Goal: Task Accomplishment & Management: Manage account settings

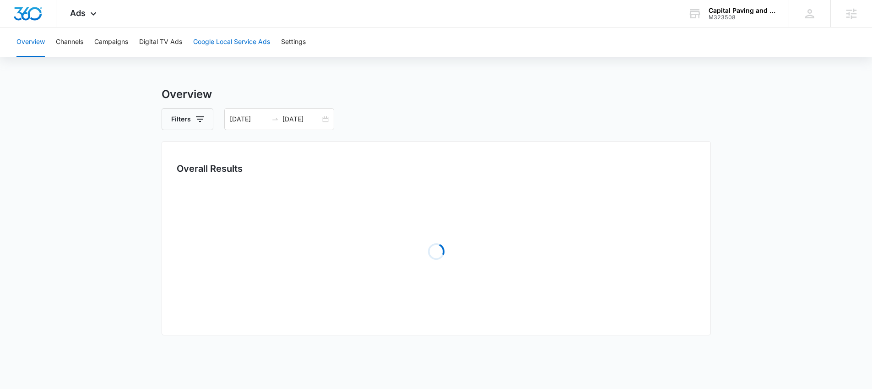
click at [216, 40] on button "Google Local Service Ads" at bounding box center [231, 41] width 77 height 29
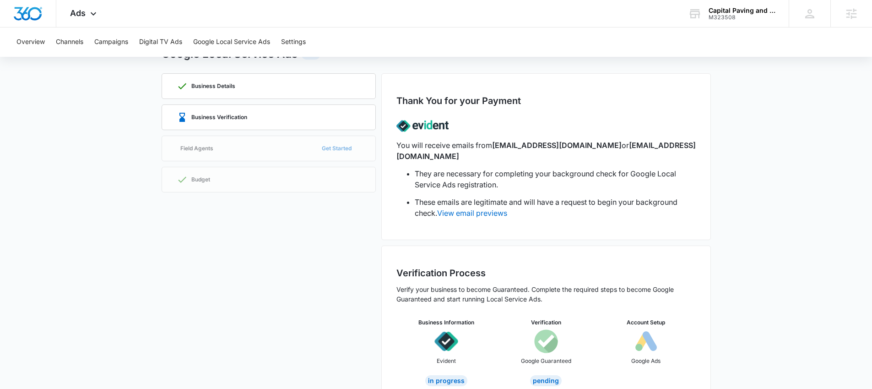
scroll to position [53, 0]
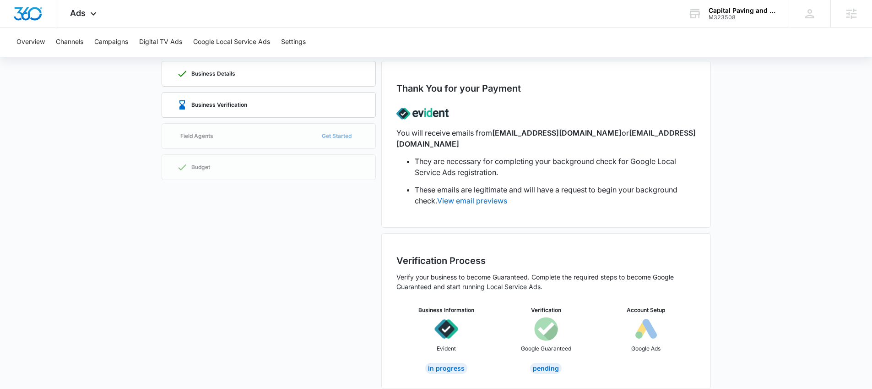
click at [543, 288] on div "Verification Process Verify your business to become Guaranteed. Complete the re…" at bounding box center [545, 314] width 299 height 120
click at [464, 196] on link "View email previews" at bounding box center [472, 200] width 70 height 9
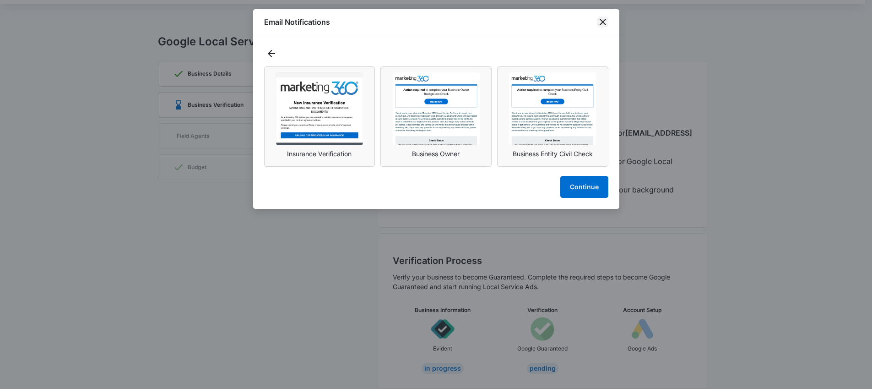
click at [605, 18] on icon "close" at bounding box center [602, 21] width 11 height 11
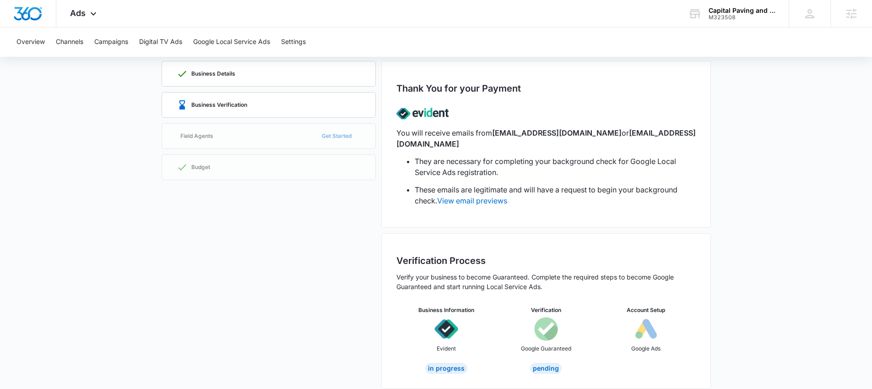
click at [539, 323] on img at bounding box center [546, 329] width 24 height 24
click at [238, 100] on div "Business Verification" at bounding box center [212, 104] width 70 height 11
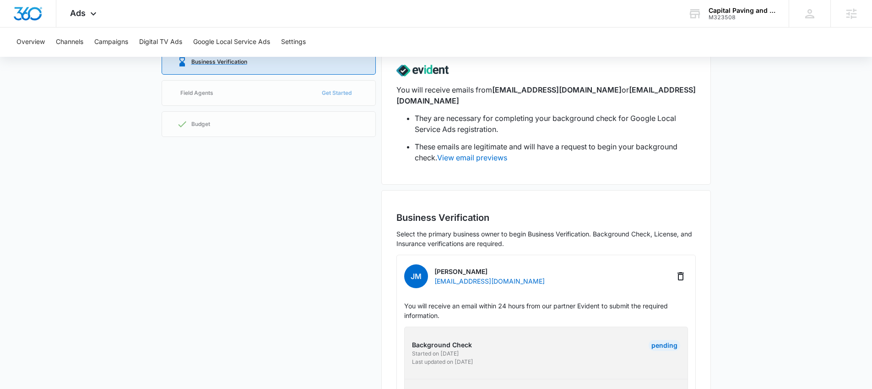
scroll to position [49, 0]
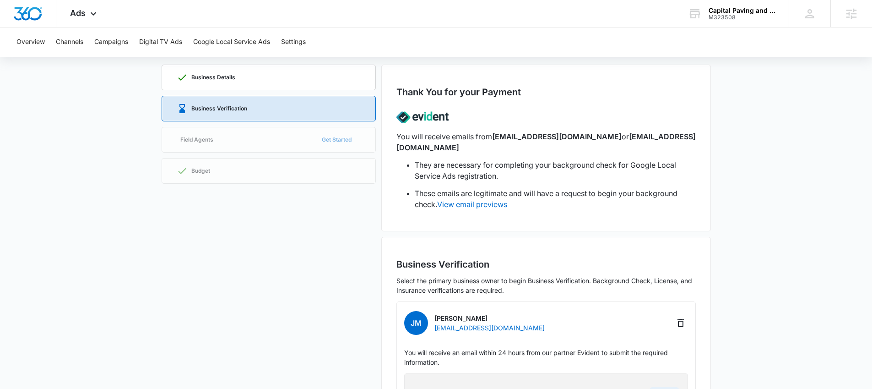
click at [275, 140] on div "Business Details Business Verification Field Agents Get Started Budget" at bounding box center [269, 335] width 214 height 540
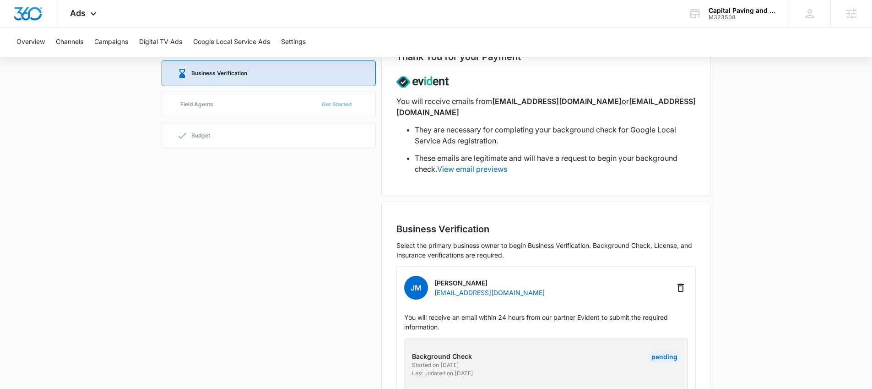
scroll to position [0, 0]
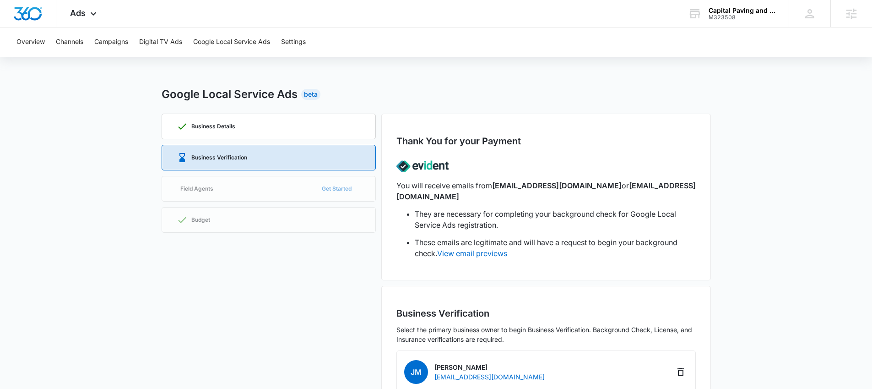
click at [620, 98] on div "Google Local Service Ads Beta" at bounding box center [436, 94] width 549 height 16
click at [721, 9] on div "Capital Paving and Sealcoating LLC" at bounding box center [741, 10] width 67 height 7
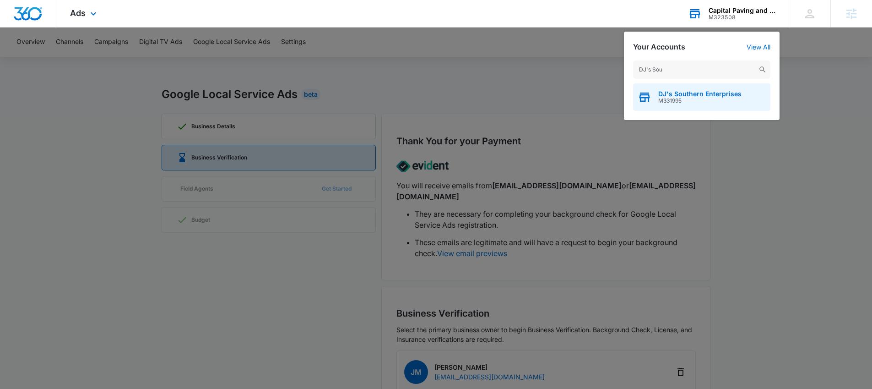
type input "DJ's Sou"
click at [677, 90] on span "DJ's Southern Enterprises" at bounding box center [699, 93] width 83 height 7
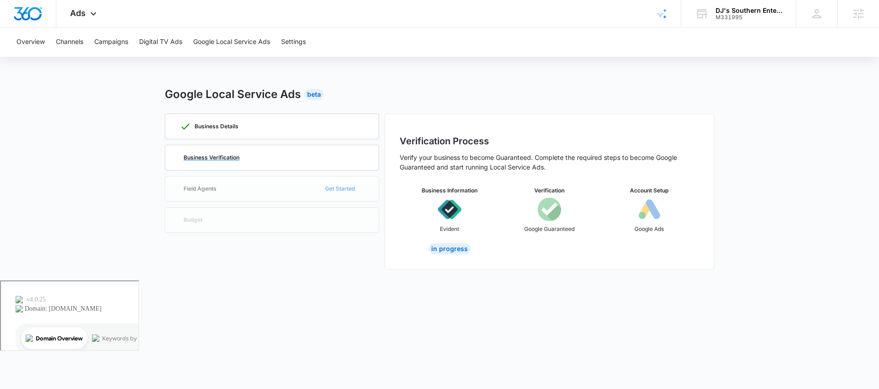
click at [246, 157] on div "Business Verification" at bounding box center [272, 157] width 184 height 25
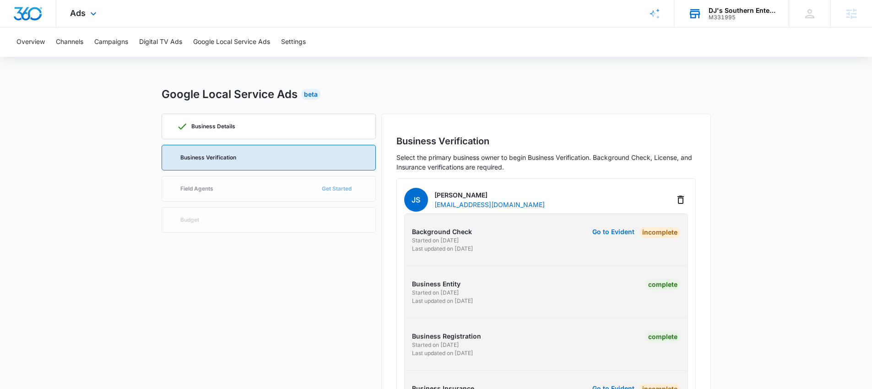
click at [724, 16] on div "M331995" at bounding box center [741, 17] width 67 height 6
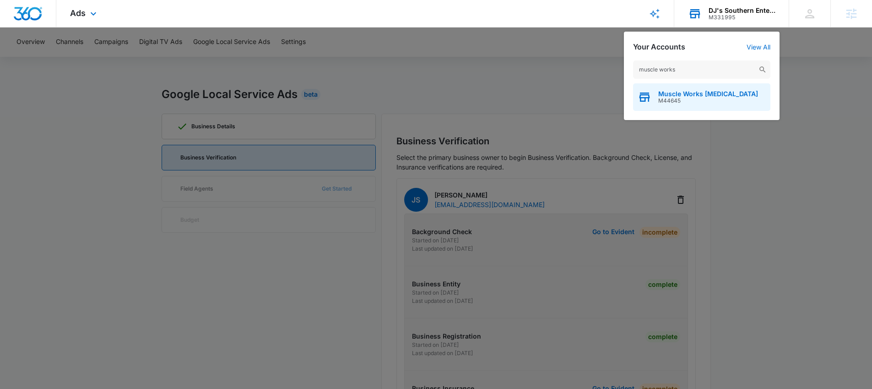
type input "muscle works"
click at [693, 91] on span "Muscle Works Chiropractic" at bounding box center [708, 93] width 100 height 7
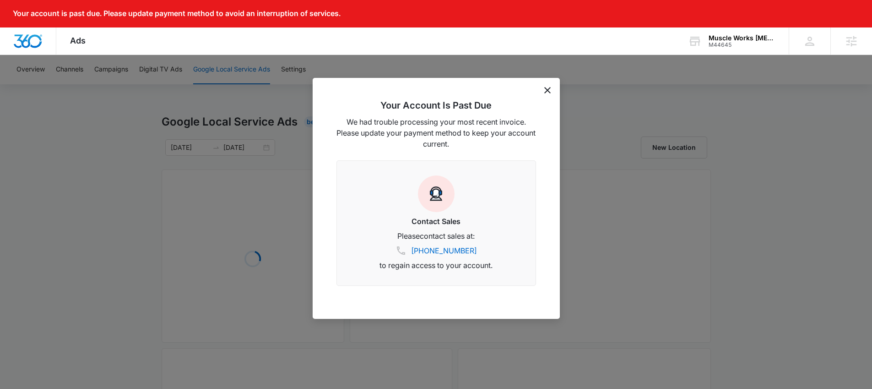
click at [548, 90] on icon "dismiss this dialog" at bounding box center [547, 90] width 6 height 6
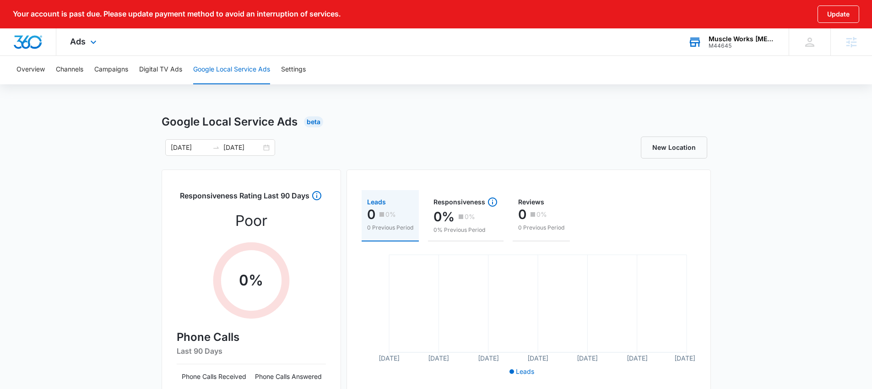
click at [724, 37] on div "Muscle Works Chiropractic" at bounding box center [741, 38] width 67 height 7
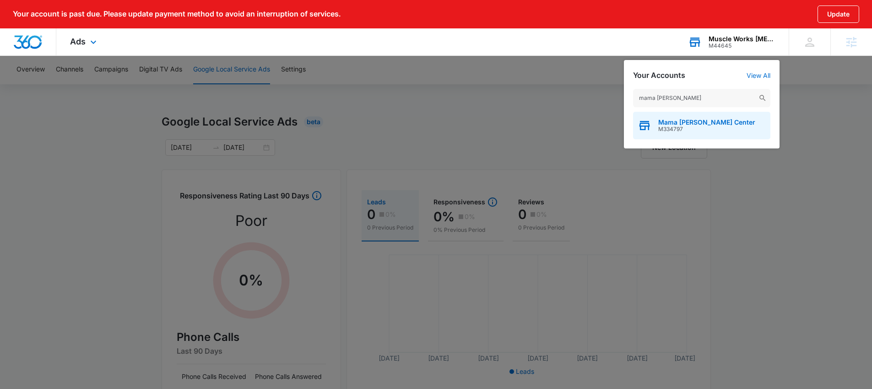
type input "mama mel"
click at [717, 121] on span "Mama Melli Childcare Center" at bounding box center [706, 122] width 97 height 7
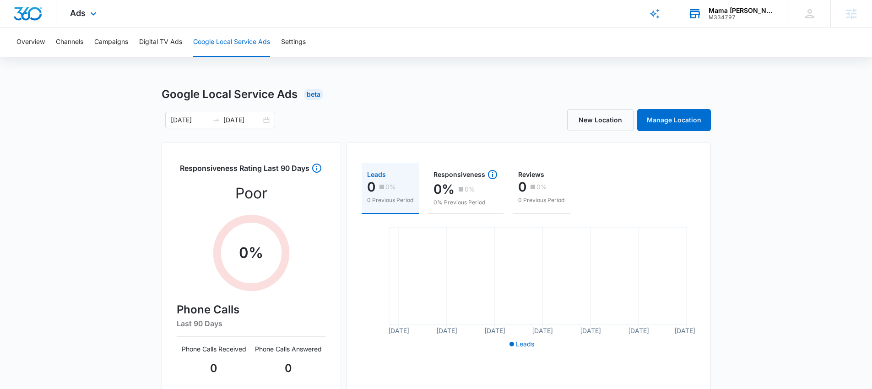
click at [724, 13] on div "Mama Melli Childcare Center" at bounding box center [741, 10] width 67 height 7
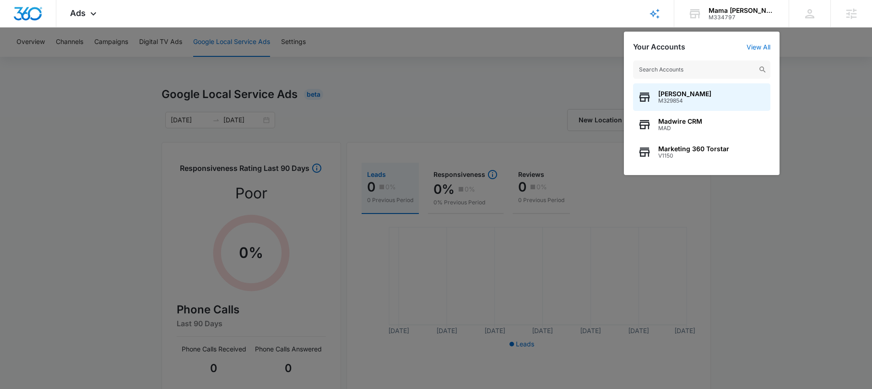
click at [663, 65] on input "text" at bounding box center [701, 69] width 137 height 18
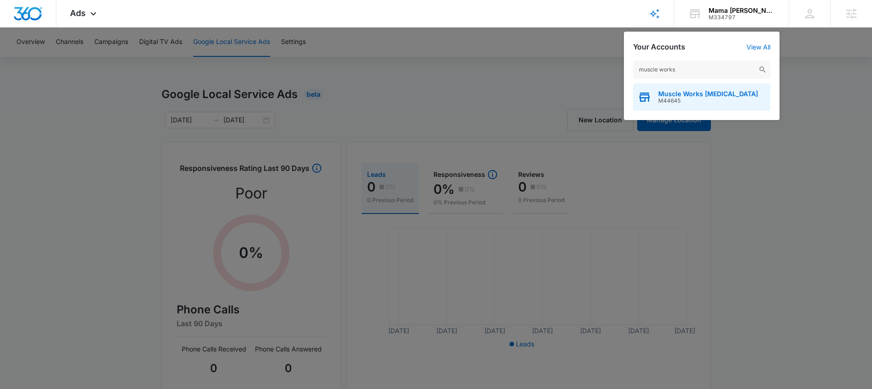
type input "muscle works"
click at [697, 100] on span "M44645" at bounding box center [708, 100] width 100 height 6
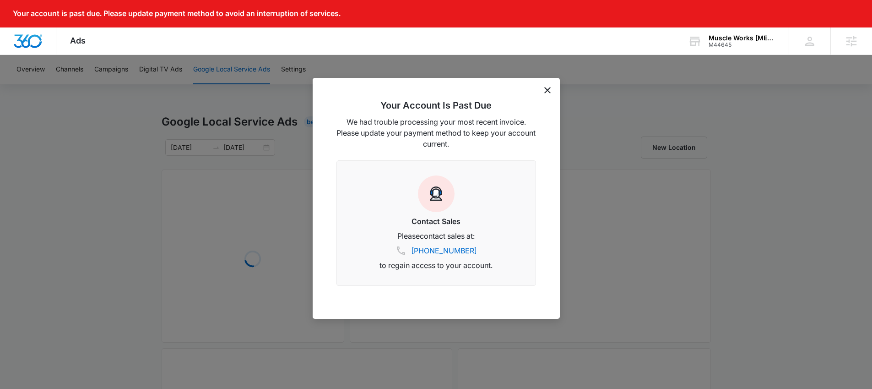
click at [545, 90] on icon "dismiss this dialog" at bounding box center [547, 90] width 6 height 6
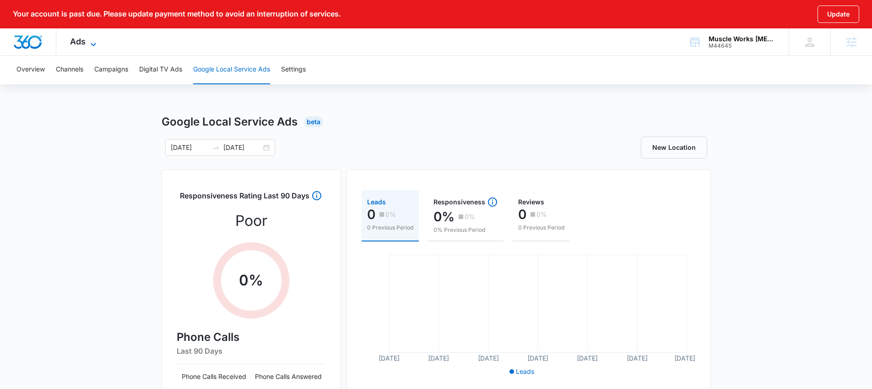
click at [81, 40] on span "Ads" at bounding box center [78, 42] width 16 height 10
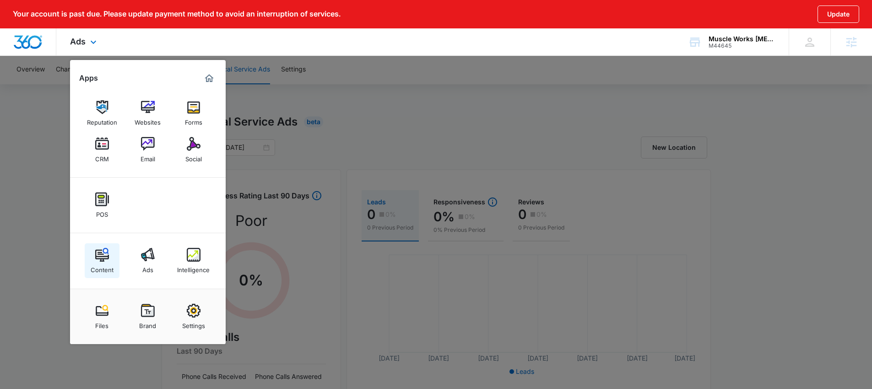
click at [110, 260] on link "Content" at bounding box center [102, 260] width 35 height 35
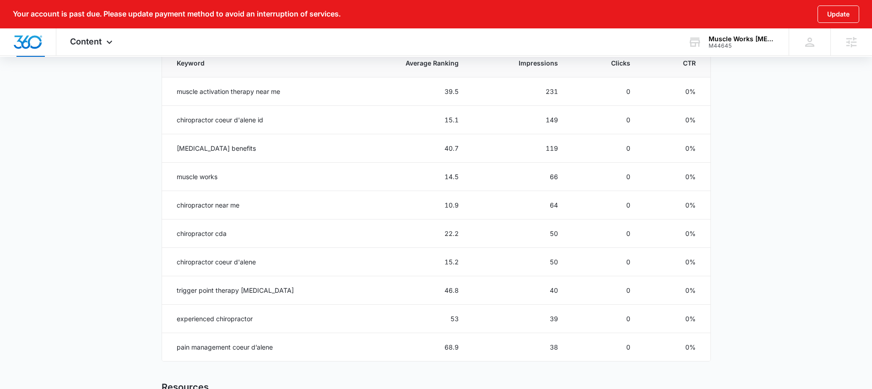
scroll to position [418, 0]
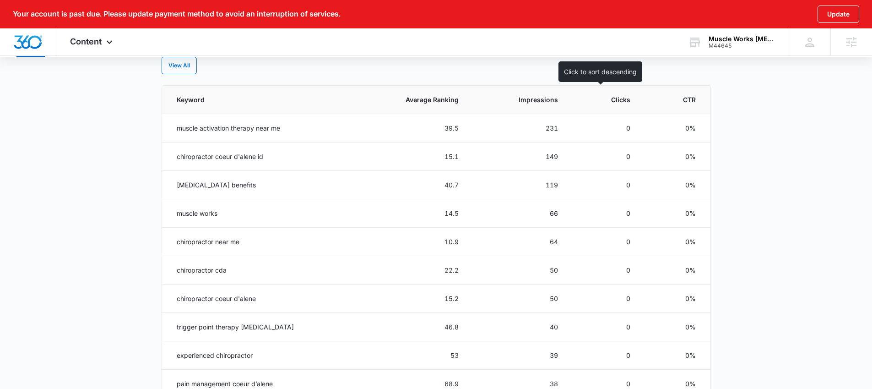
click at [619, 102] on span "Clicks" at bounding box center [611, 100] width 37 height 10
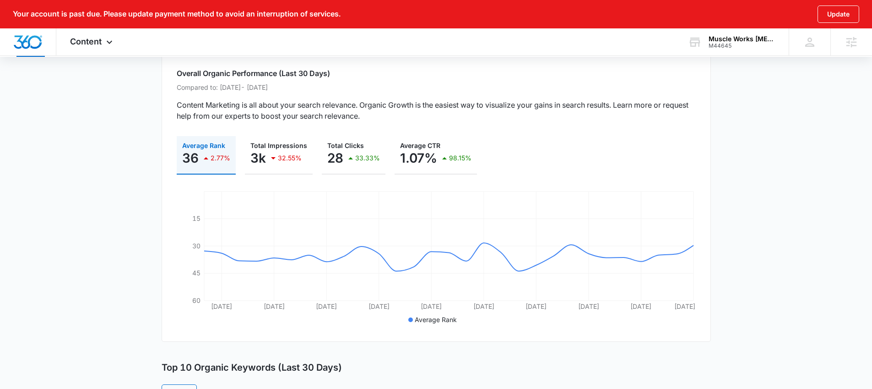
scroll to position [0, 0]
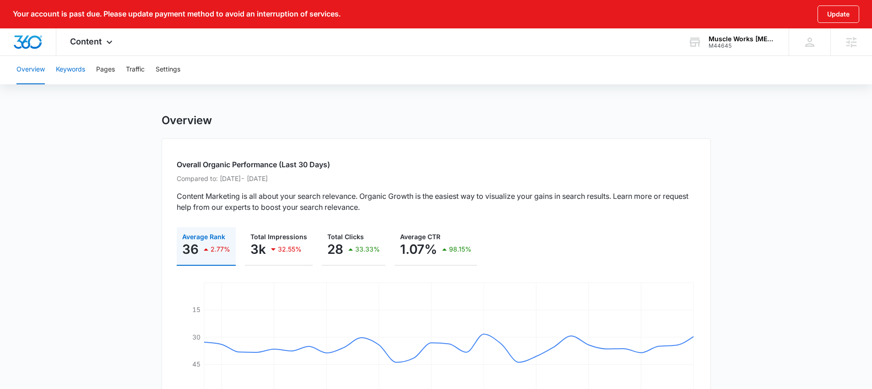
click at [73, 72] on button "Keywords" at bounding box center [70, 69] width 29 height 29
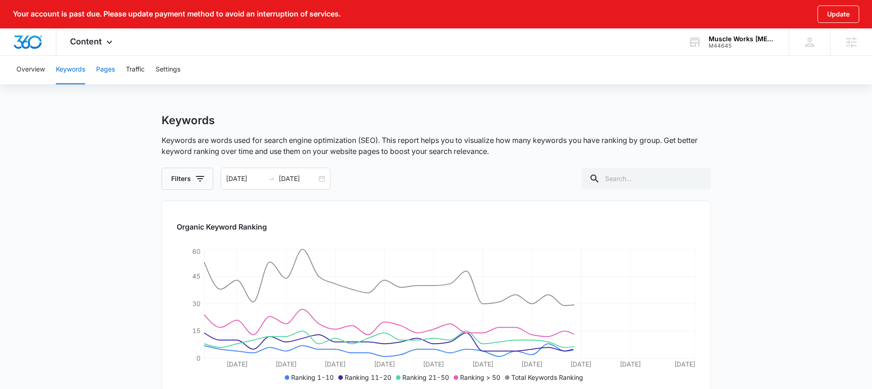
click at [110, 70] on button "Pages" at bounding box center [105, 69] width 19 height 29
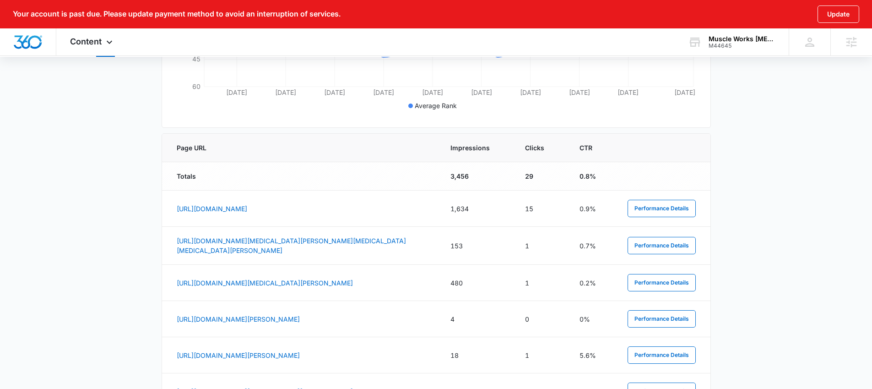
scroll to position [389, 0]
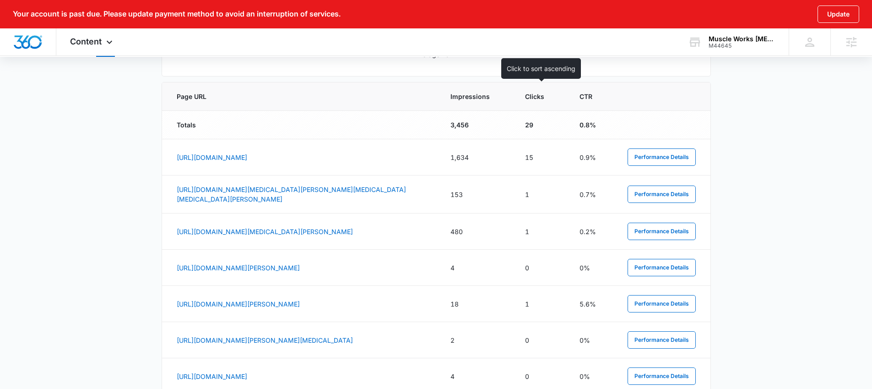
click at [536, 94] on span "Clicks" at bounding box center [534, 97] width 19 height 10
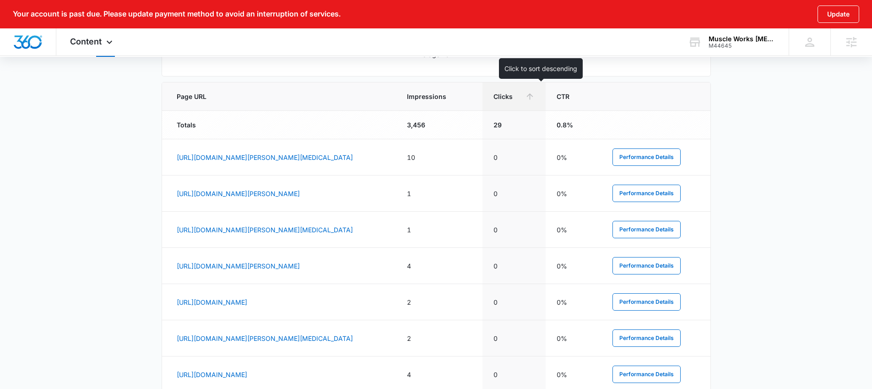
click at [531, 86] on th "Clicks" at bounding box center [513, 96] width 63 height 28
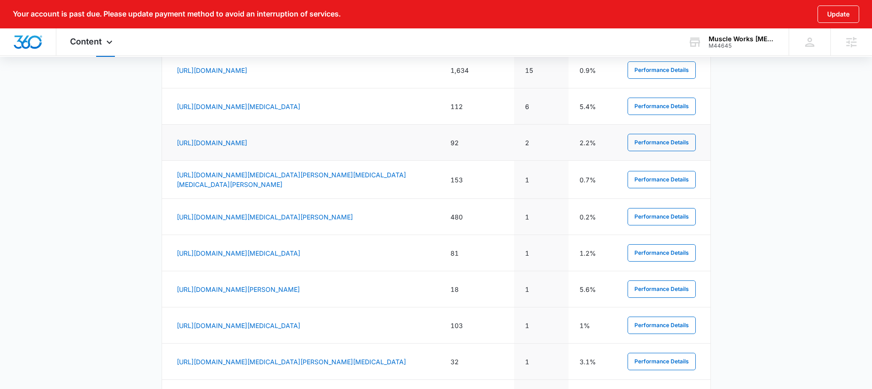
scroll to position [520, 0]
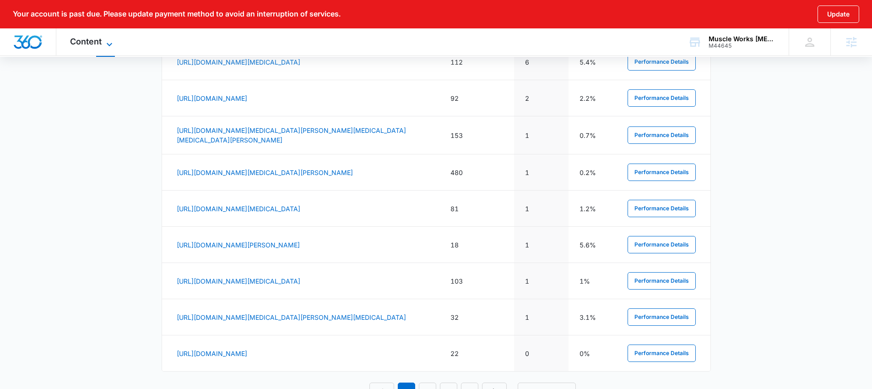
click at [71, 38] on span "Content" at bounding box center [86, 42] width 32 height 10
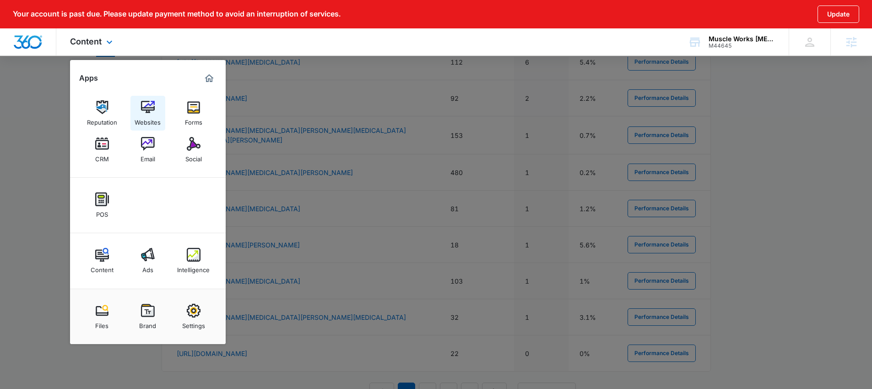
click at [147, 108] on img at bounding box center [148, 107] width 14 height 14
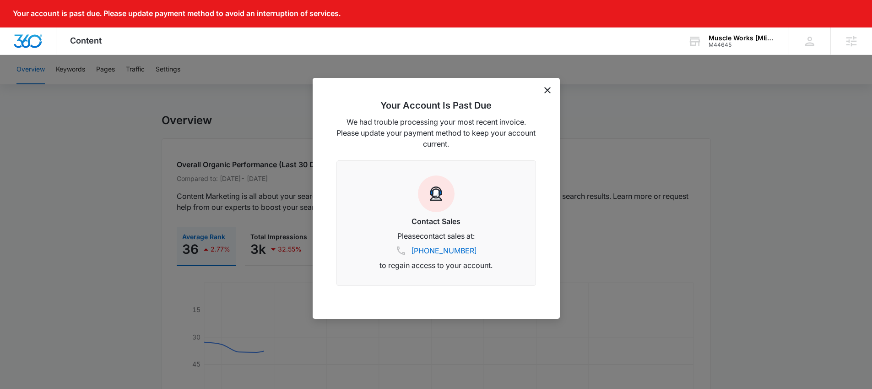
click at [554, 92] on div "Your Account Is Past Due We had trouble processing your most recent invoice. Pl…" at bounding box center [436, 198] width 247 height 241
click at [545, 89] on icon "dismiss this dialog" at bounding box center [547, 90] width 6 height 6
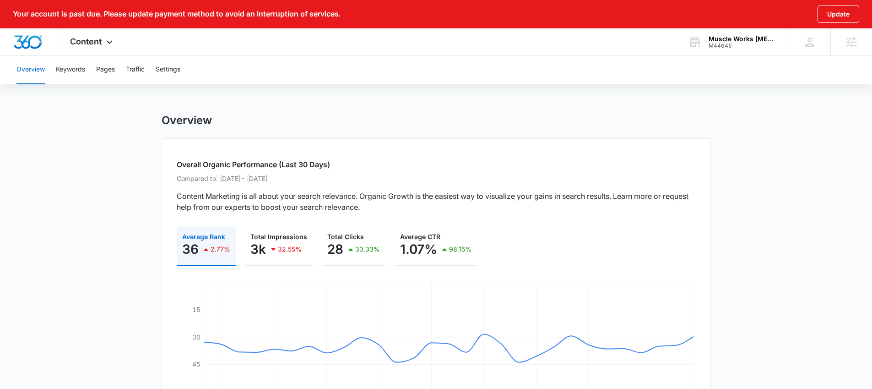
click at [123, 68] on div "Overview Keywords Pages Traffic Settings" at bounding box center [436, 69] width 850 height 29
click at [108, 69] on button "Pages" at bounding box center [105, 69] width 19 height 29
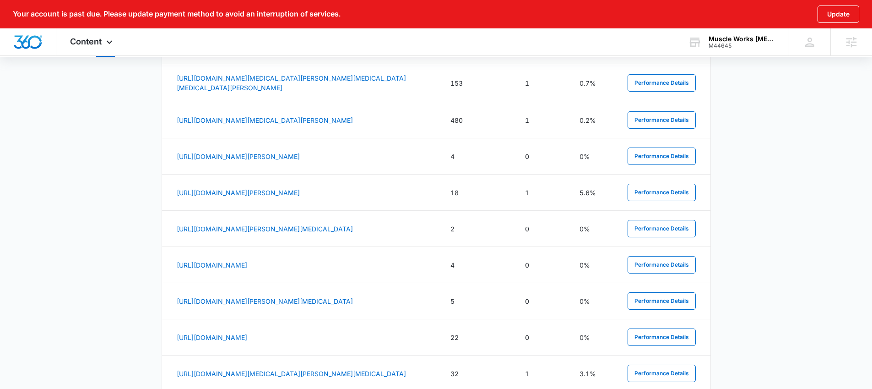
scroll to position [485, 0]
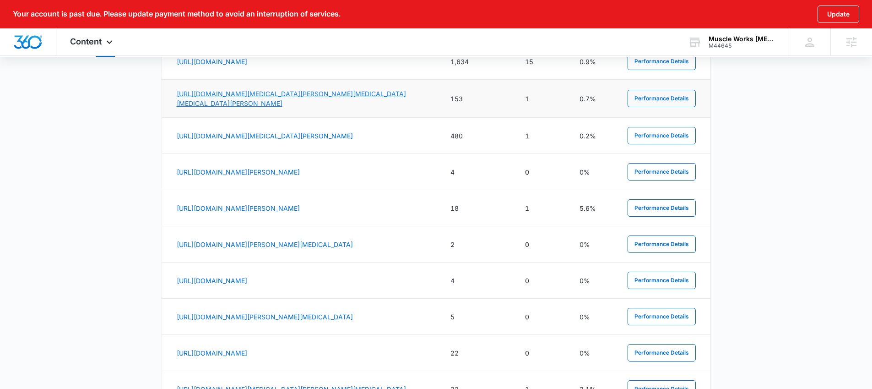
click at [224, 102] on link "https://activemuscleworks.com/patient-centered-care-at-muscle-works-chiropracti…" at bounding box center [291, 98] width 229 height 17
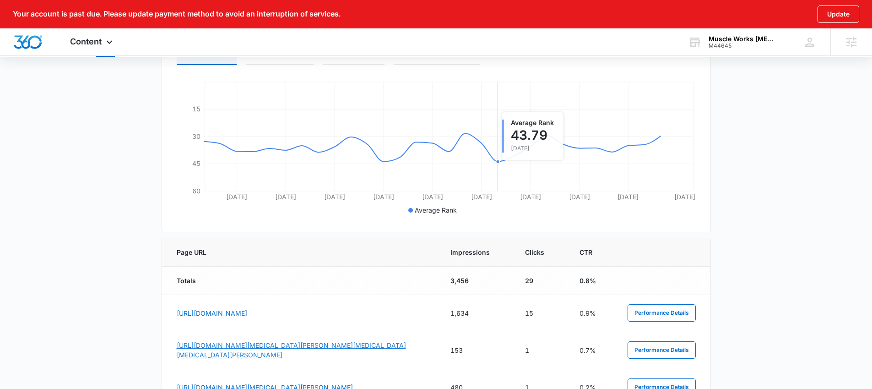
scroll to position [330, 0]
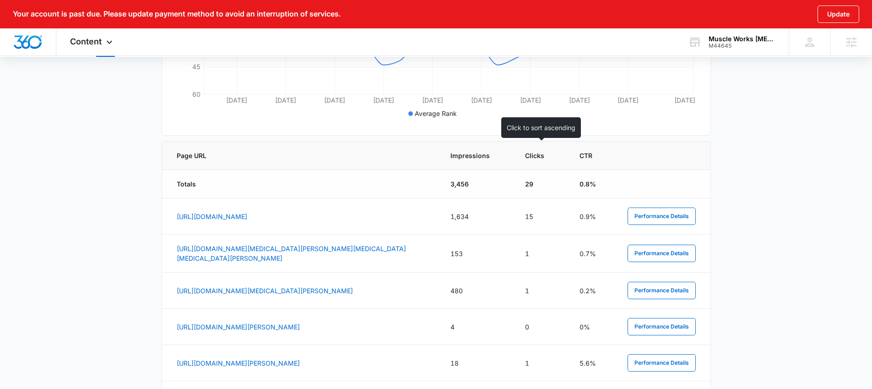
click at [535, 158] on span "Clicks" at bounding box center [534, 156] width 19 height 10
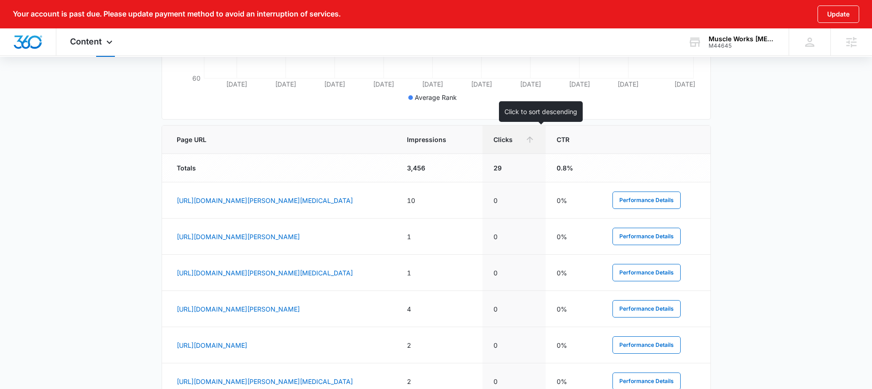
click at [521, 138] on span "Clicks" at bounding box center [507, 140] width 28 height 10
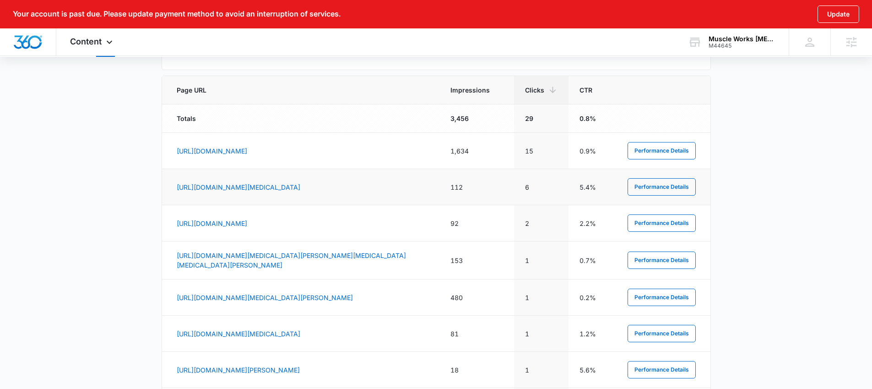
scroll to position [405, 0]
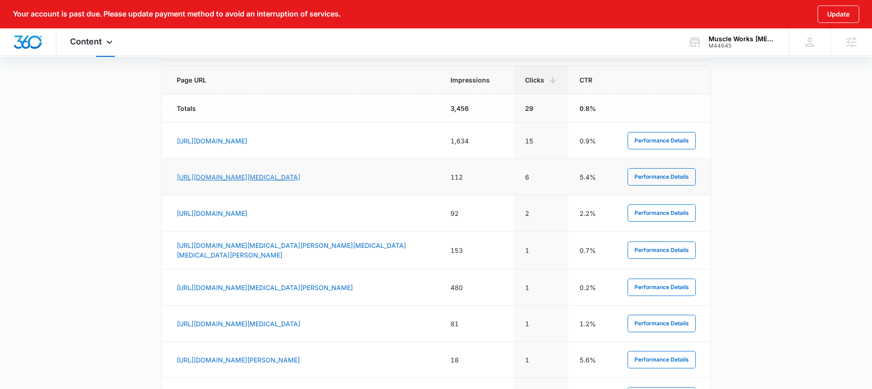
click at [300, 173] on link "https://activemuscleworks.com/muscle-based-chiropractic-approach/myofascial-rel…" at bounding box center [239, 177] width 124 height 8
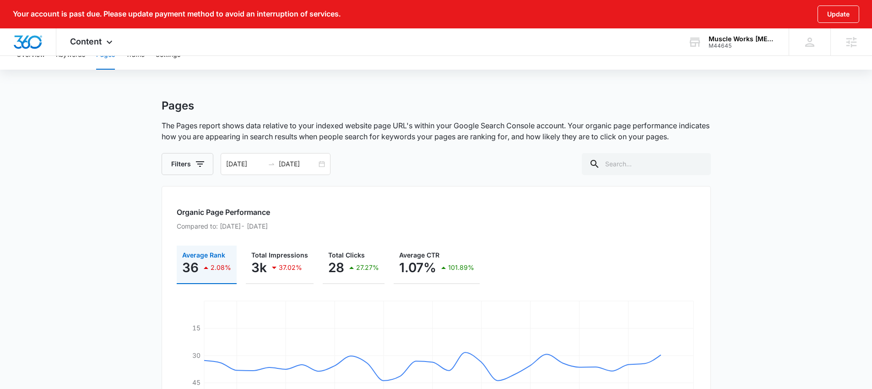
scroll to position [0, 0]
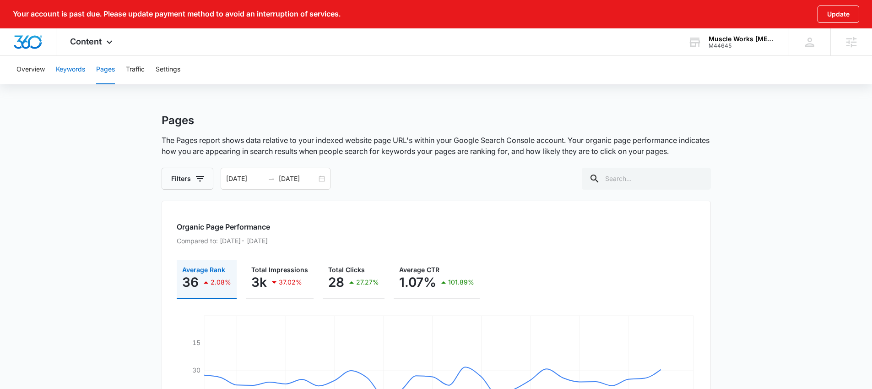
click at [78, 67] on button "Keywords" at bounding box center [70, 69] width 29 height 29
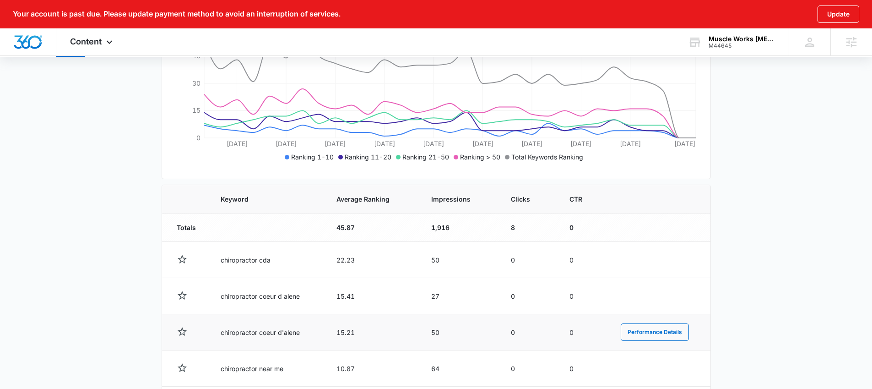
scroll to position [331, 0]
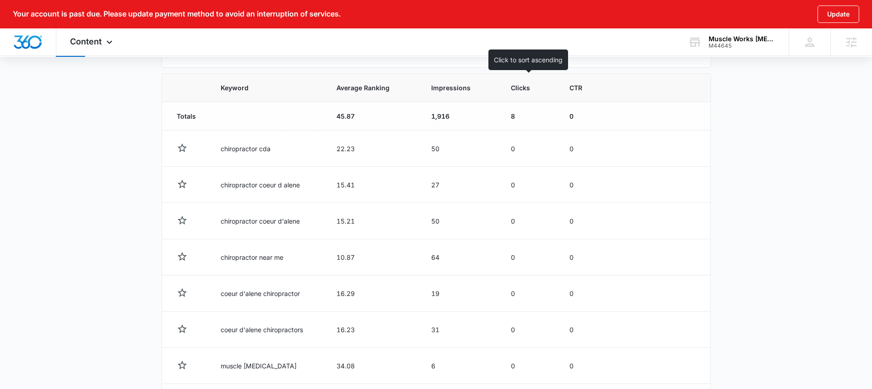
click at [524, 90] on span "Clicks" at bounding box center [522, 88] width 23 height 10
click at [514, 85] on span "Clicks" at bounding box center [522, 88] width 23 height 10
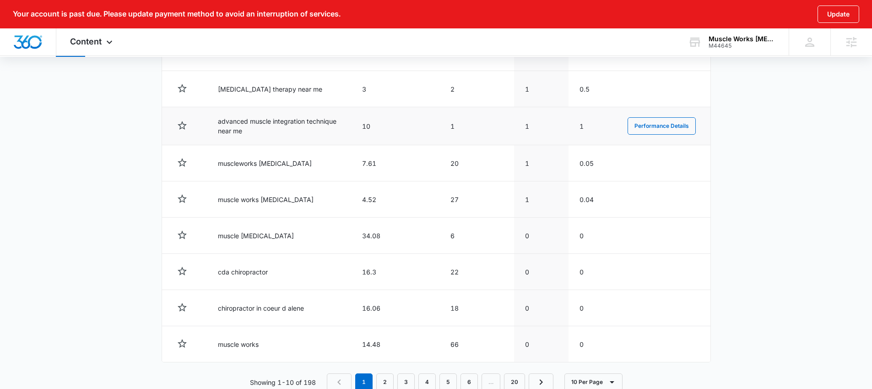
scroll to position [468, 0]
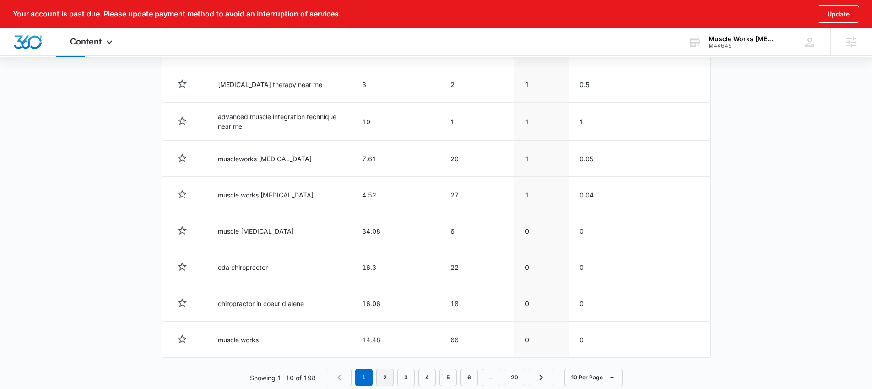
click at [386, 376] on link "2" at bounding box center [384, 376] width 17 height 17
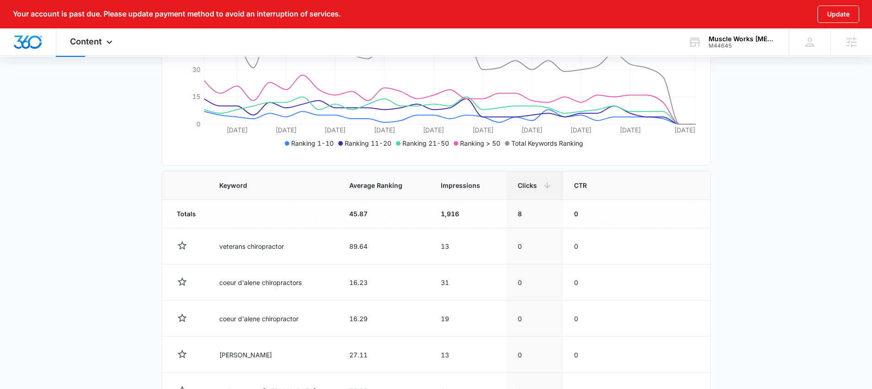
scroll to position [0, 0]
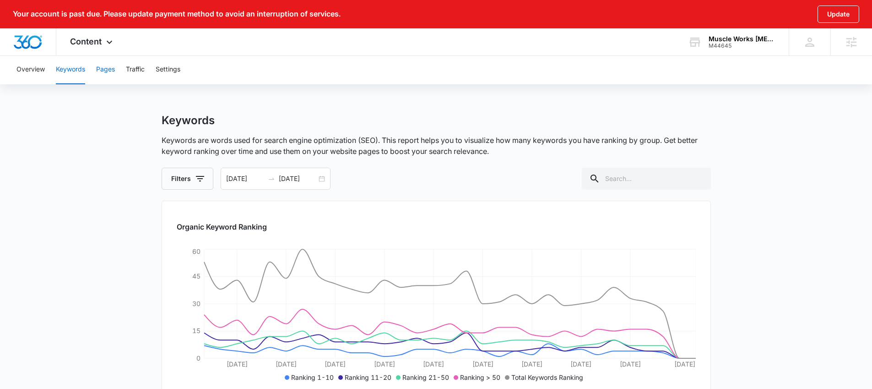
click at [109, 70] on button "Pages" at bounding box center [105, 69] width 19 height 29
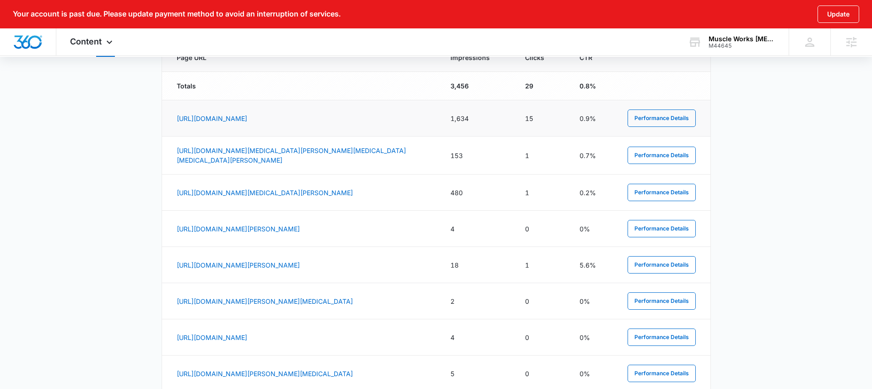
scroll to position [351, 0]
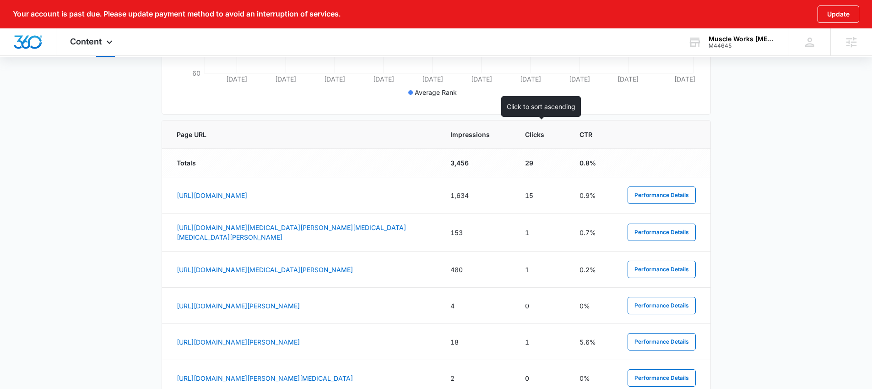
click at [528, 132] on span "Clicks" at bounding box center [534, 135] width 19 height 10
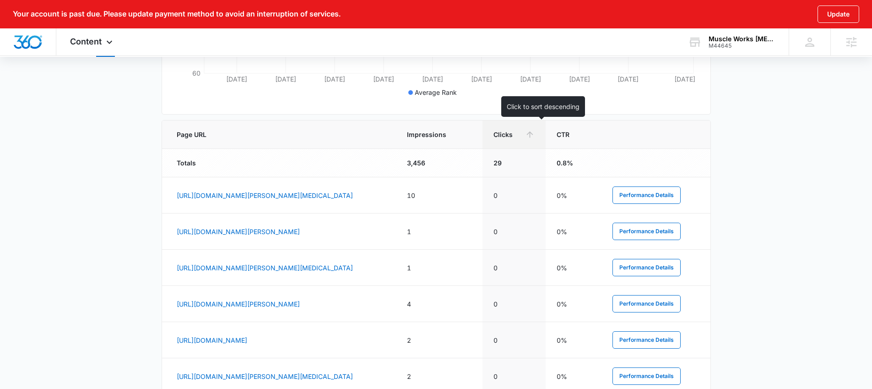
click at [521, 133] on span "Clicks" at bounding box center [507, 135] width 28 height 10
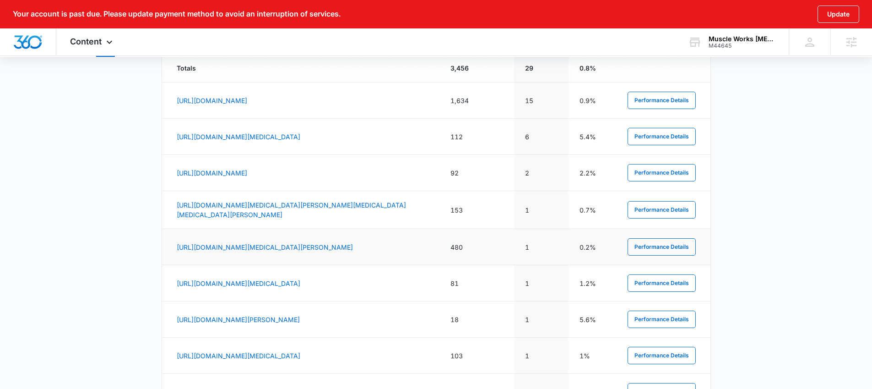
scroll to position [448, 0]
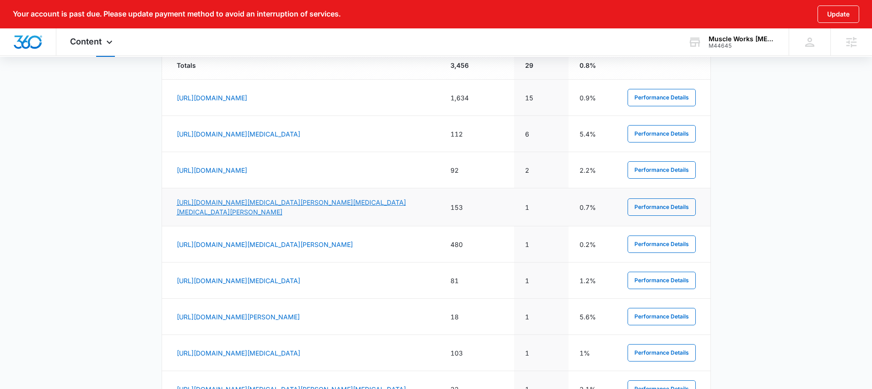
click at [279, 212] on link "https://activemuscleworks.com/patient-centered-care-at-muscle-works-chiropracti…" at bounding box center [291, 206] width 229 height 17
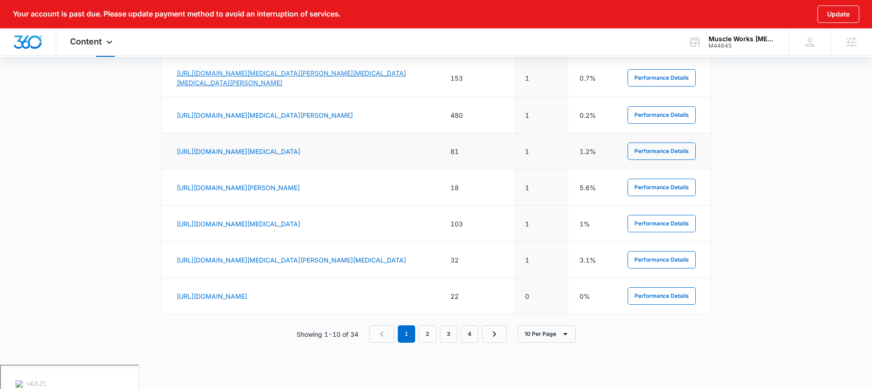
scroll to position [582, 0]
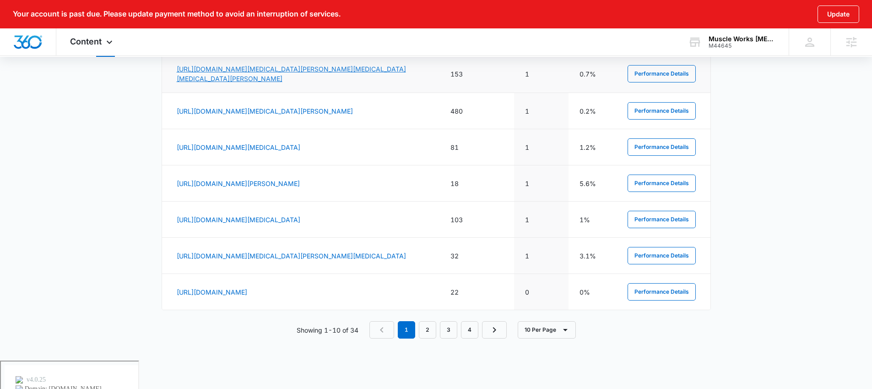
click at [341, 72] on link "https://activemuscleworks.com/patient-centered-care-at-muscle-works-chiropracti…" at bounding box center [291, 73] width 229 height 17
click at [237, 115] on link "https://activemuscleworks.com/patient-centered-care-at-muscle-works-chiropracti…" at bounding box center [265, 111] width 176 height 8
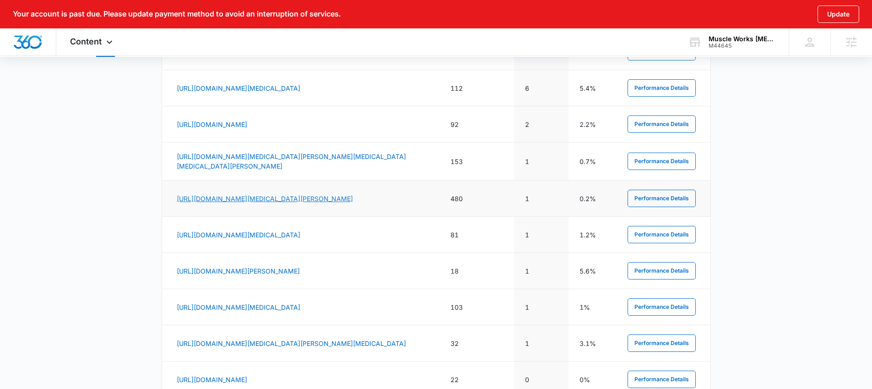
scroll to position [560, 0]
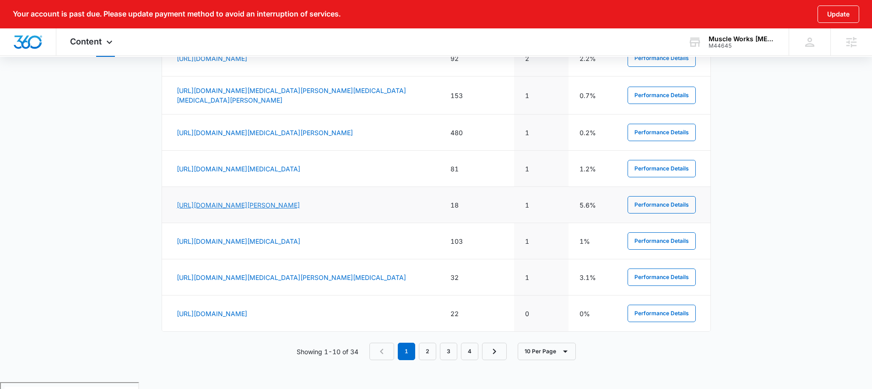
click at [300, 209] on link "https://activemuscleworks.com/service-fort-collins-advanced-layout" at bounding box center [238, 205] width 123 height 8
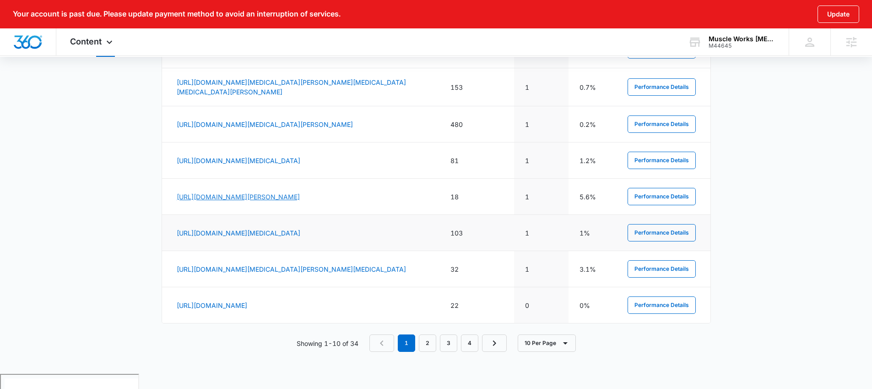
scroll to position [569, 0]
click at [297, 236] on link "https://activemuscleworks.com/muscle-based-chiropractic-approach/biotensegrity" at bounding box center [239, 232] width 124 height 8
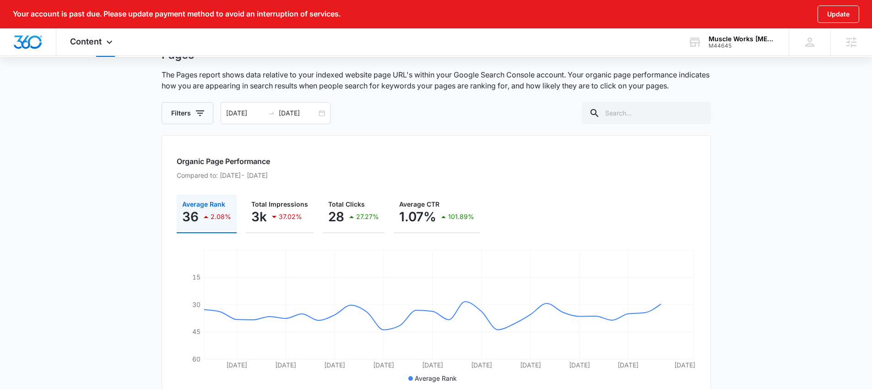
scroll to position [0, 0]
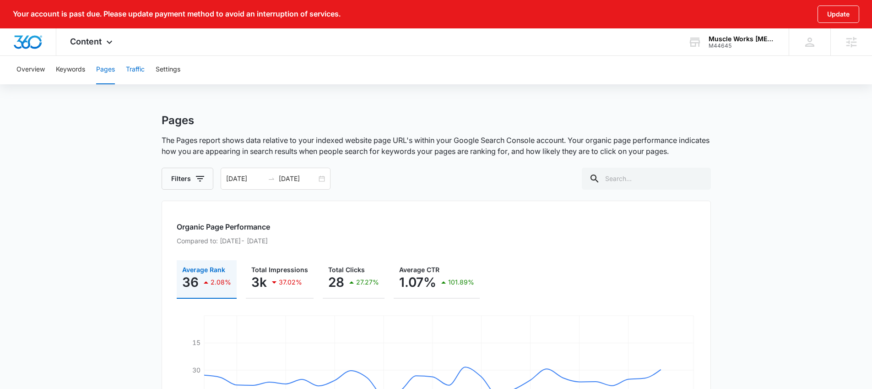
click at [139, 74] on button "Traffic" at bounding box center [135, 69] width 19 height 29
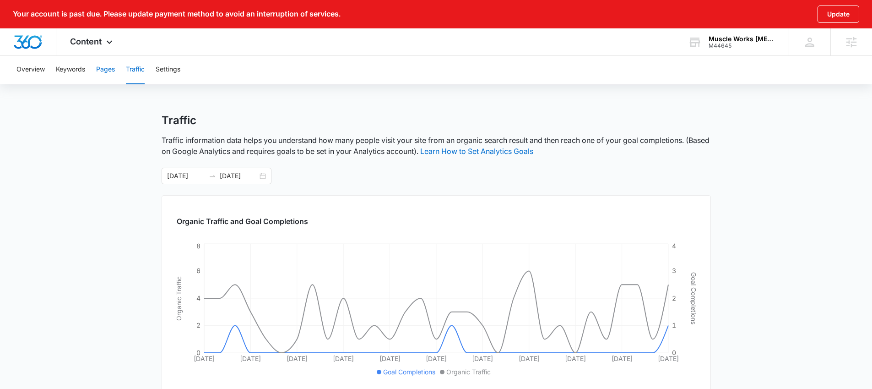
click at [98, 67] on button "Pages" at bounding box center [105, 69] width 19 height 29
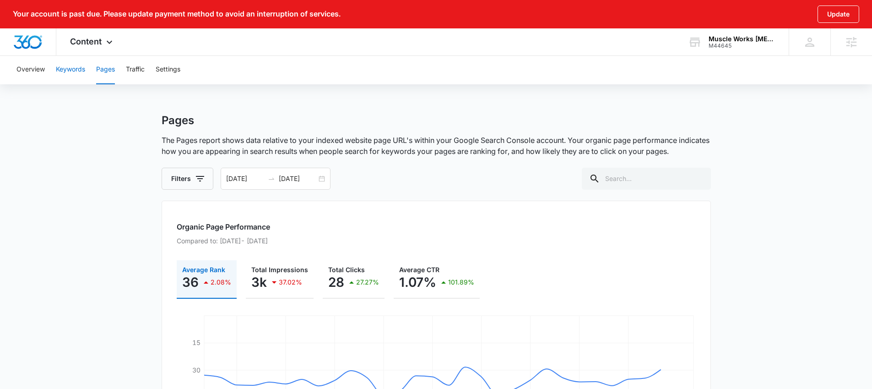
click at [69, 69] on button "Keywords" at bounding box center [70, 69] width 29 height 29
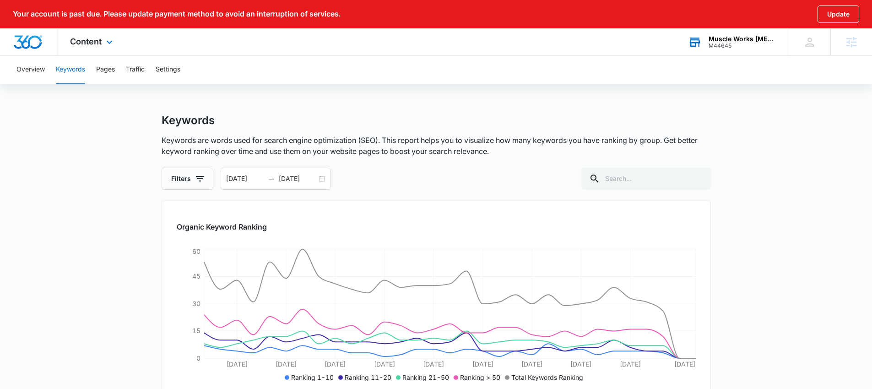
click at [711, 41] on div "Muscle Works Chiropractic" at bounding box center [741, 38] width 67 height 7
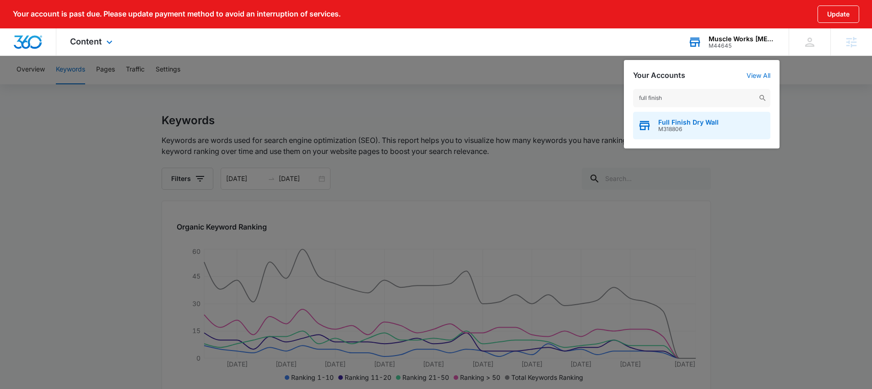
type input "full finish"
click at [690, 123] on span "Full Finish Dry Wall" at bounding box center [688, 122] width 60 height 7
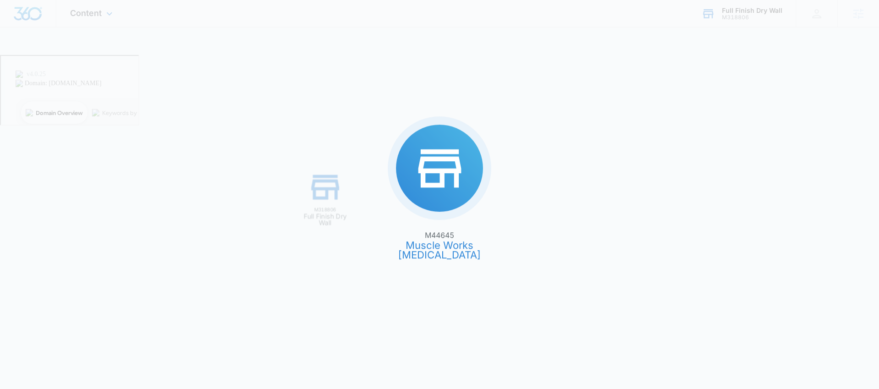
click at [692, 126] on div "M44645 Muscle Works Chiropractic M318806 Full Finish Dry Wall" at bounding box center [439, 194] width 879 height 389
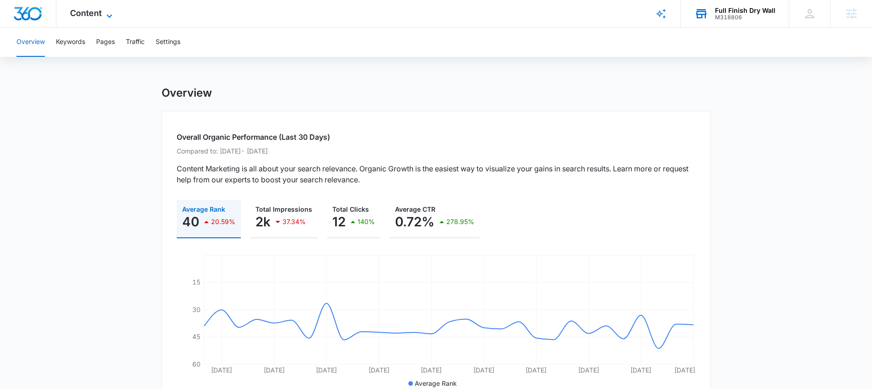
click at [88, 10] on span "Content" at bounding box center [86, 13] width 32 height 10
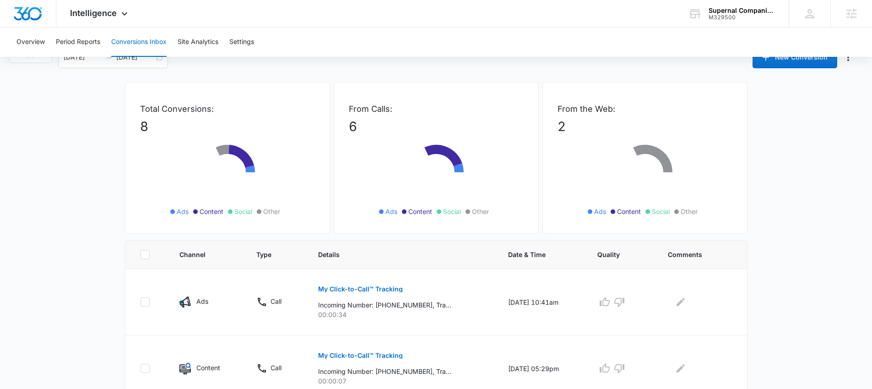
scroll to position [159, 0]
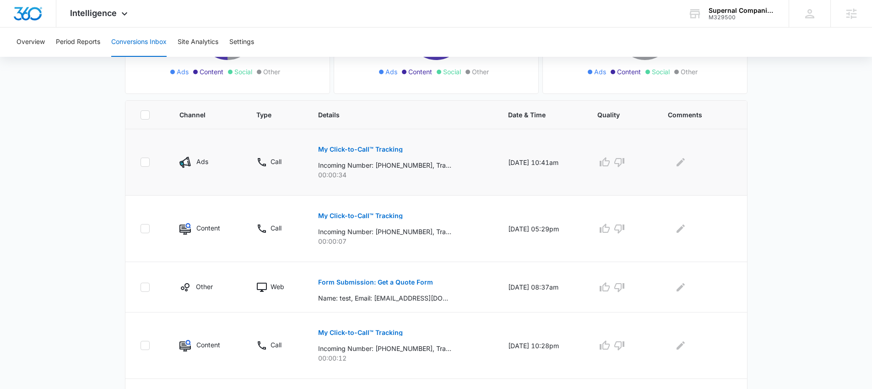
click at [359, 150] on p "My Click-to-Call™ Tracking" at bounding box center [360, 149] width 85 height 6
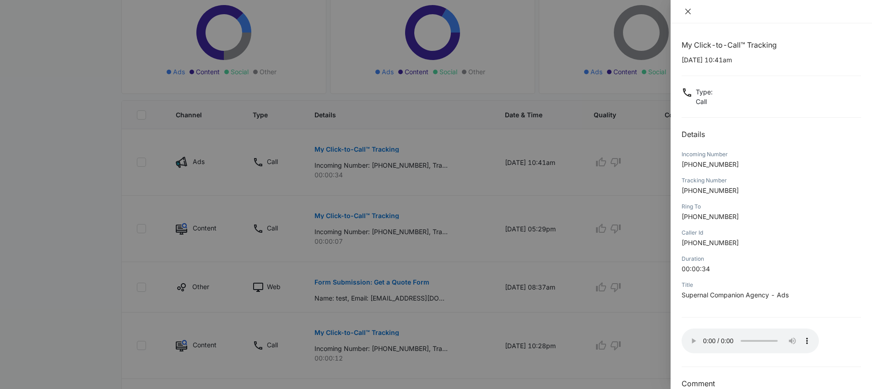
click at [687, 15] on icon "close" at bounding box center [687, 11] width 7 height 7
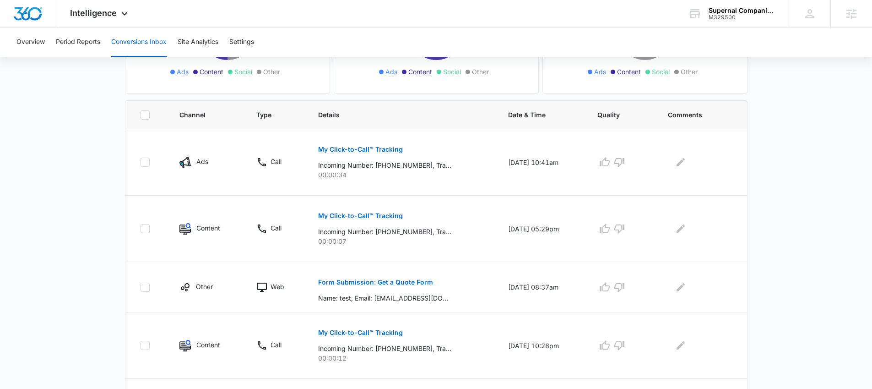
scroll to position [0, 0]
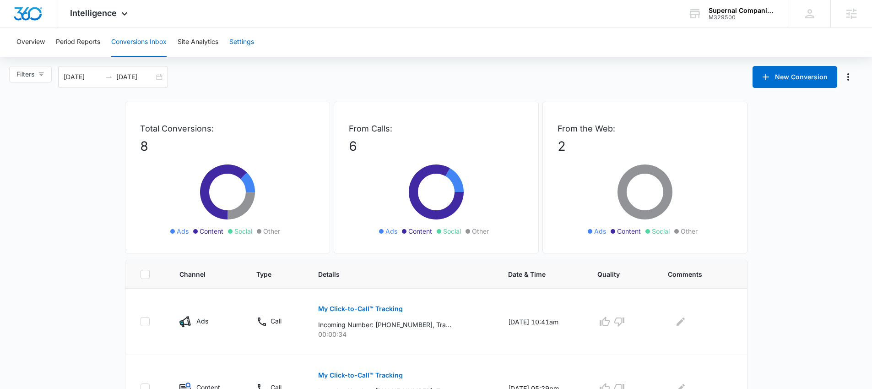
click at [242, 42] on button "Settings" at bounding box center [241, 41] width 25 height 29
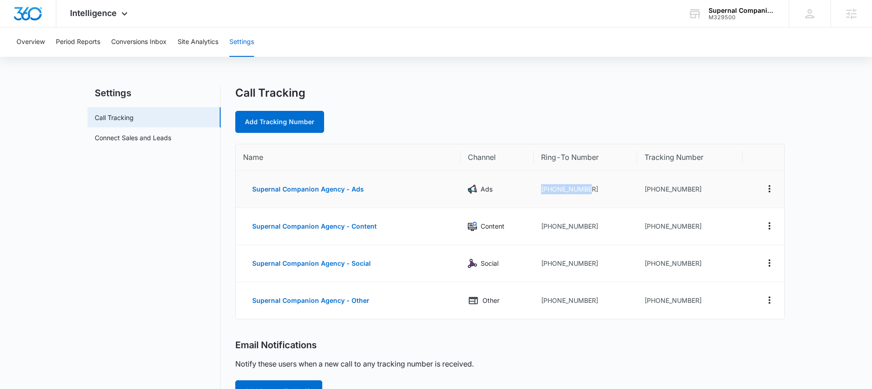
drag, startPoint x: 583, startPoint y: 189, endPoint x: 539, endPoint y: 189, distance: 44.4
click at [539, 189] on td "+18573848927" at bounding box center [585, 189] width 103 height 37
copy td "+18573848927"
drag, startPoint x: 493, startPoint y: 155, endPoint x: 454, endPoint y: 153, distance: 39.4
click at [454, 154] on tr "Name Channel Ring-To Number Tracking Number" at bounding box center [510, 157] width 548 height 27
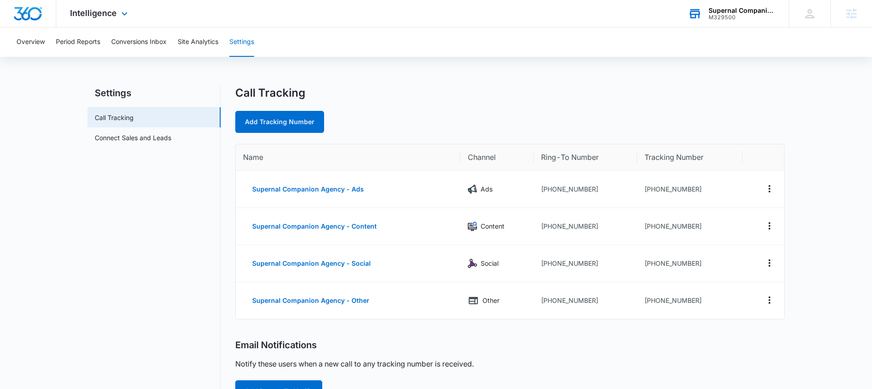
click at [728, 12] on div "Supernal Companion Agency" at bounding box center [741, 10] width 67 height 7
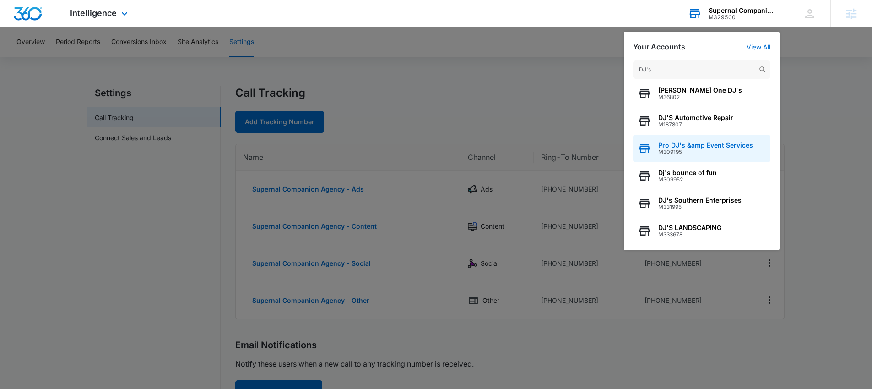
scroll to position [7, 0]
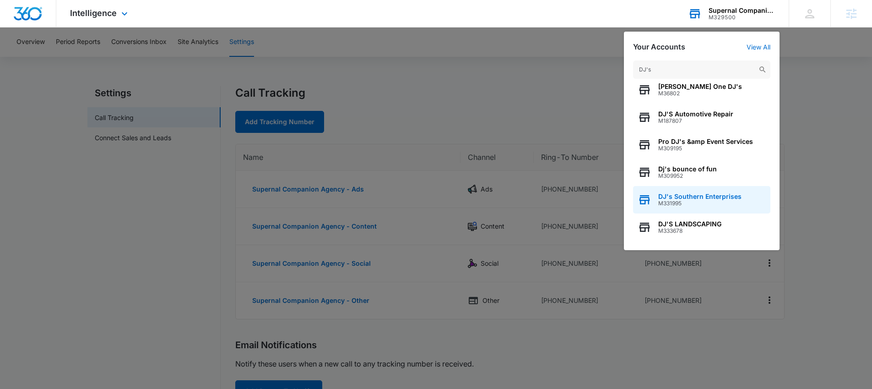
type input "DJ's"
click at [711, 202] on span "M331995" at bounding box center [699, 203] width 83 height 6
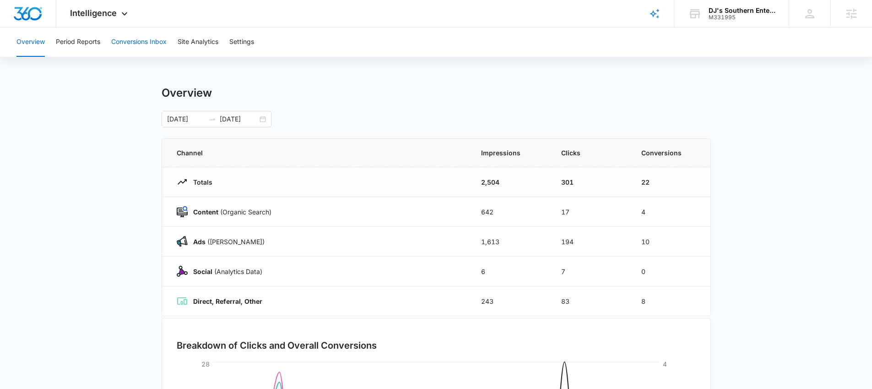
click at [135, 41] on button "Conversions Inbox" at bounding box center [138, 41] width 55 height 29
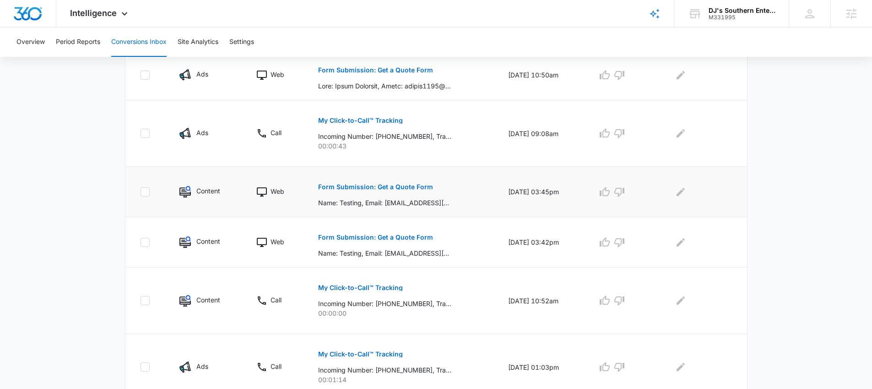
scroll to position [191, 0]
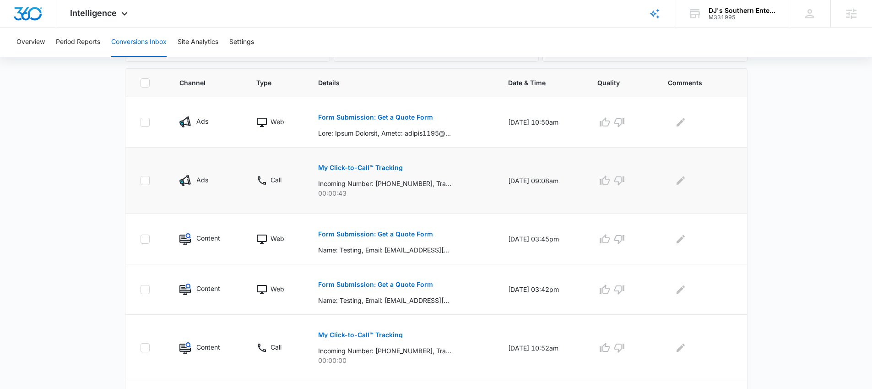
click at [369, 167] on p "My Click-to-Call™ Tracking" at bounding box center [360, 167] width 85 height 6
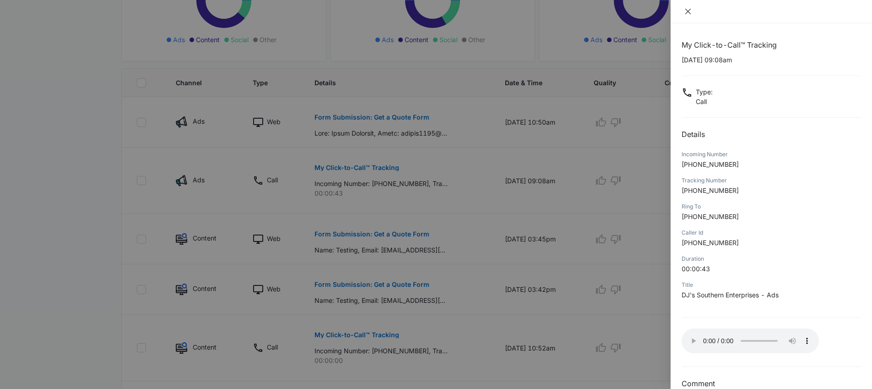
click at [685, 10] on icon "close" at bounding box center [687, 11] width 7 height 7
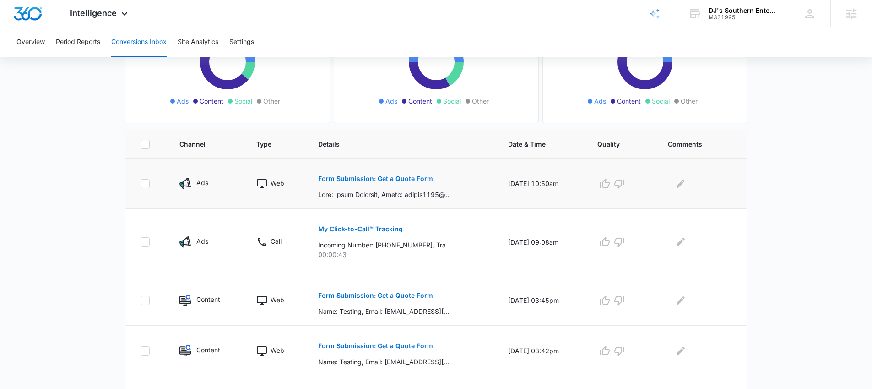
scroll to position [0, 0]
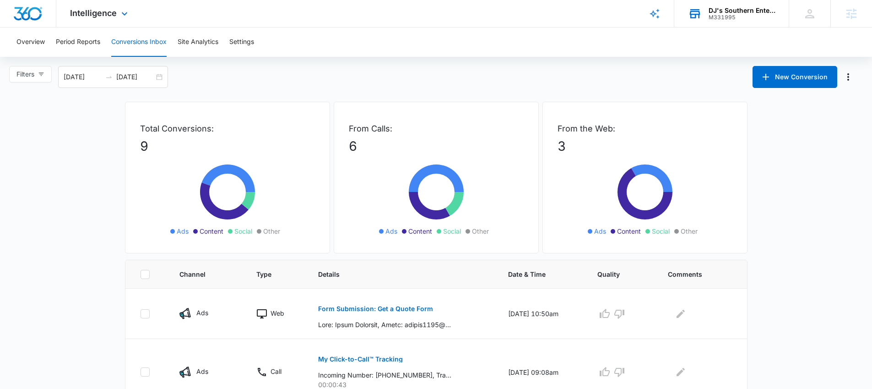
click at [726, 14] on div "M331995" at bounding box center [741, 17] width 67 height 6
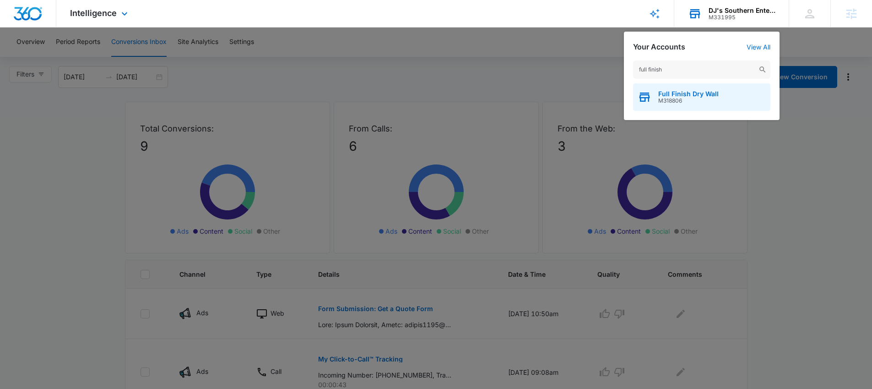
type input "full finish"
click at [676, 92] on span "Full Finish Dry Wall" at bounding box center [688, 93] width 60 height 7
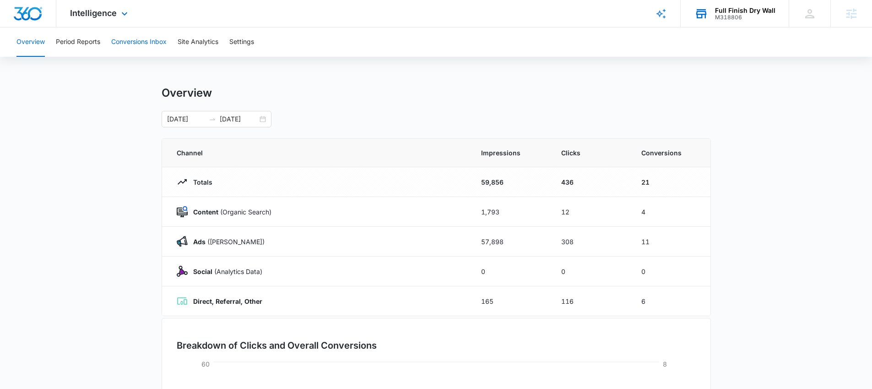
click at [140, 42] on button "Conversions Inbox" at bounding box center [138, 41] width 55 height 29
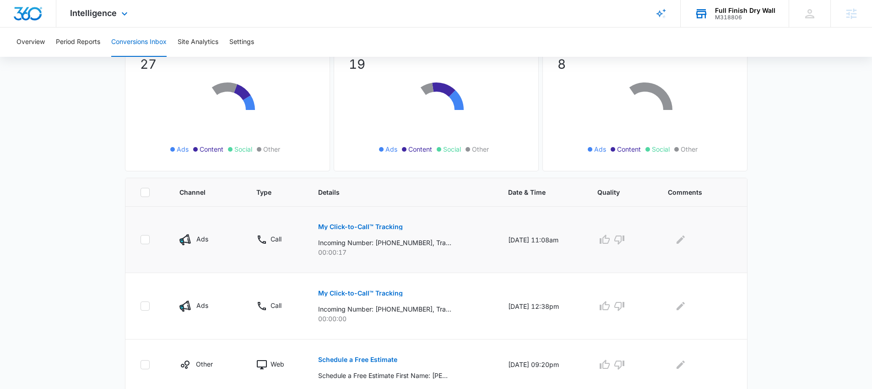
scroll to position [182, 0]
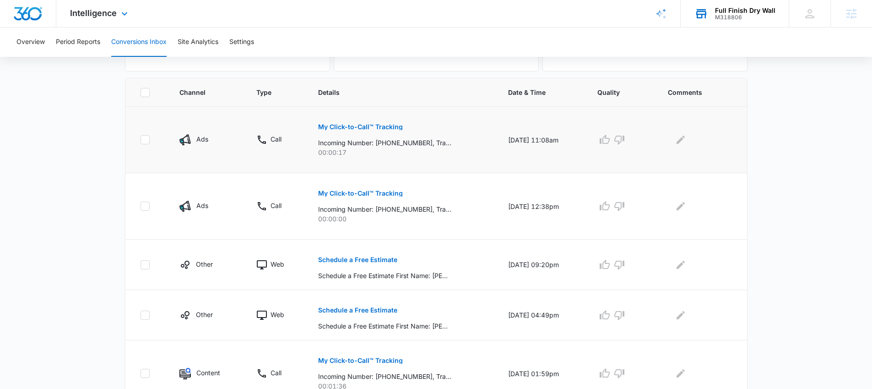
click at [200, 138] on p "Ads" at bounding box center [202, 139] width 12 height 10
click at [362, 124] on p "My Click-to-Call™ Tracking" at bounding box center [360, 127] width 85 height 6
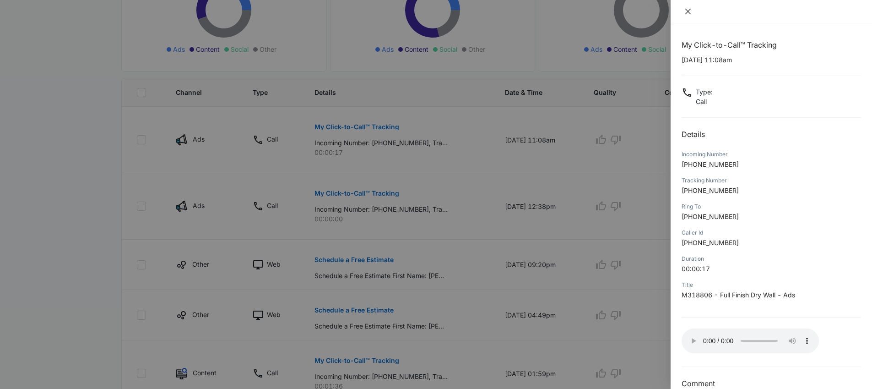
click at [684, 10] on icon "close" at bounding box center [687, 11] width 7 height 7
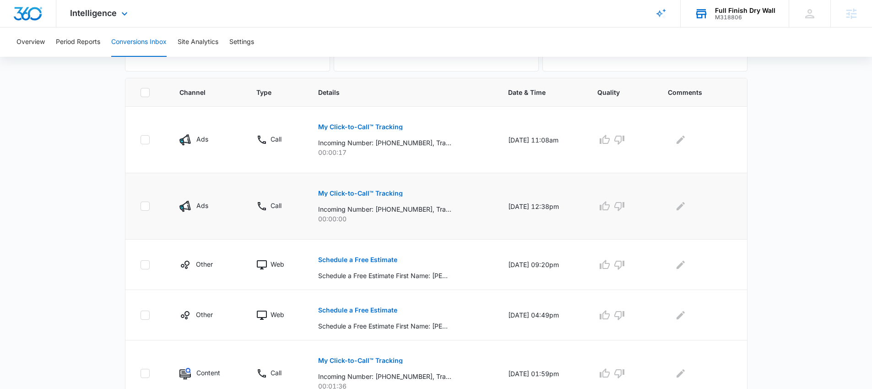
click at [365, 193] on p "My Click-to-Call™ Tracking" at bounding box center [360, 193] width 85 height 6
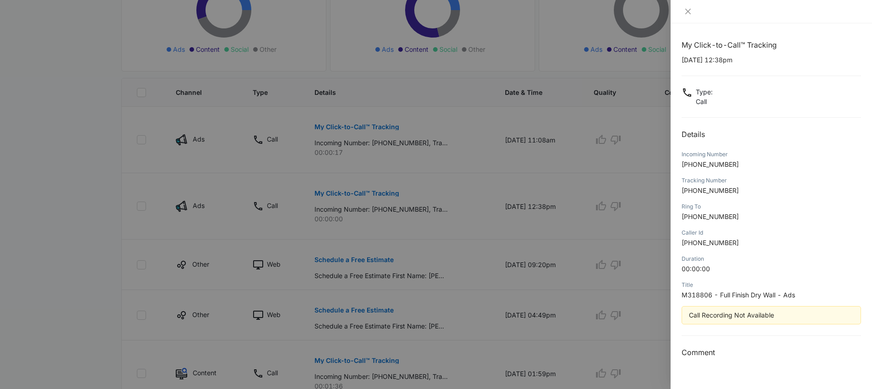
click at [686, 16] on div at bounding box center [770, 11] width 201 height 23
click at [687, 14] on icon "close" at bounding box center [687, 11] width 7 height 7
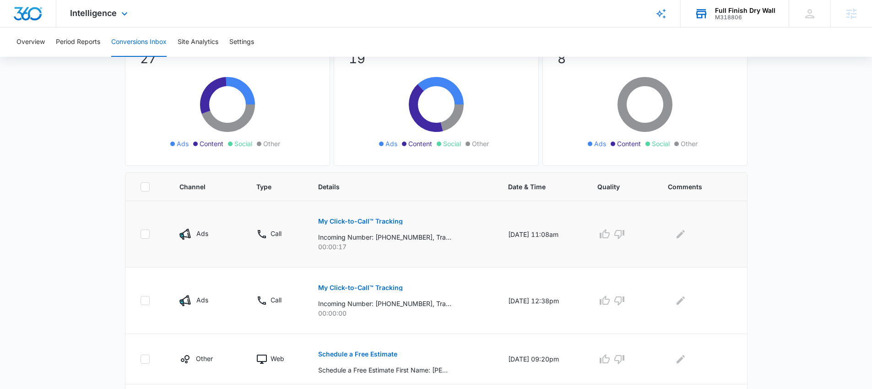
scroll to position [0, 0]
